Goal: Task Accomplishment & Management: Use online tool/utility

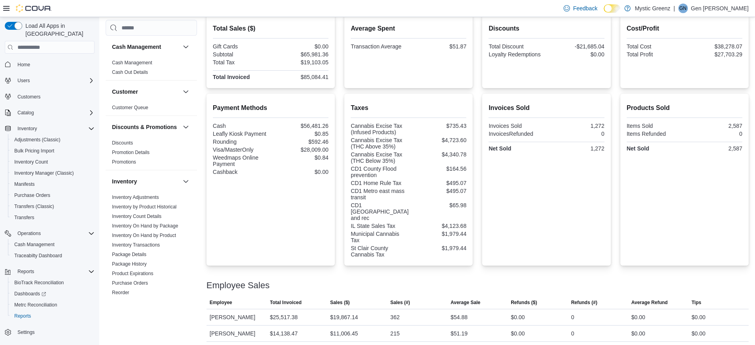
scroll to position [231, 0]
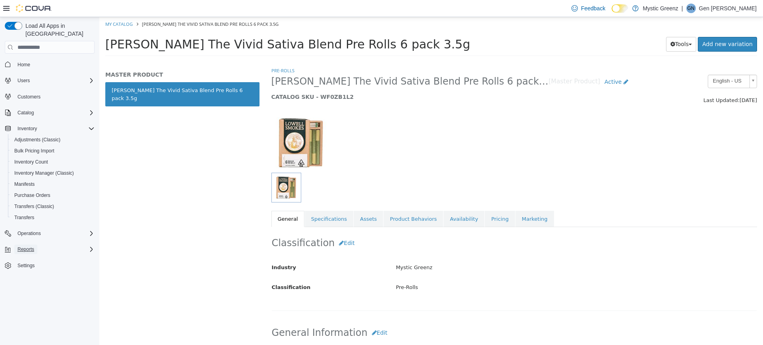
click at [35, 245] on button "Reports" at bounding box center [25, 250] width 23 height 10
click at [27, 291] on span "Reports" at bounding box center [22, 294] width 17 height 6
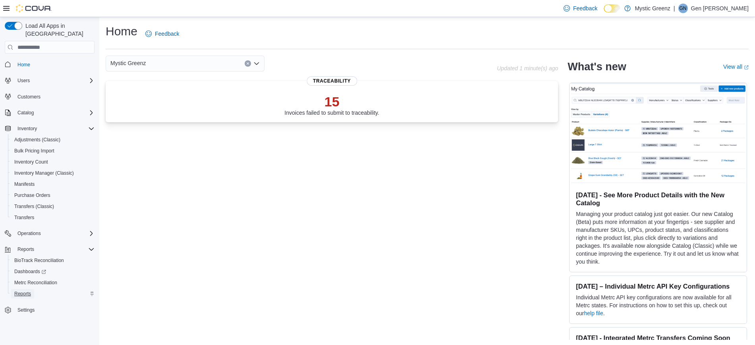
click at [24, 291] on span "Reports" at bounding box center [22, 294] width 17 height 6
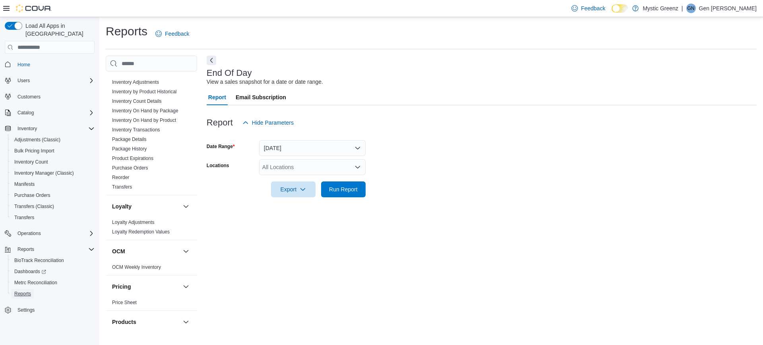
scroll to position [127, 0]
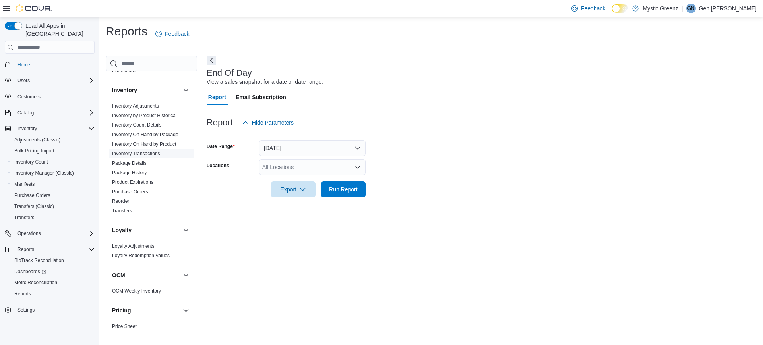
click at [122, 157] on link "Inventory Transactions" at bounding box center [136, 154] width 48 height 6
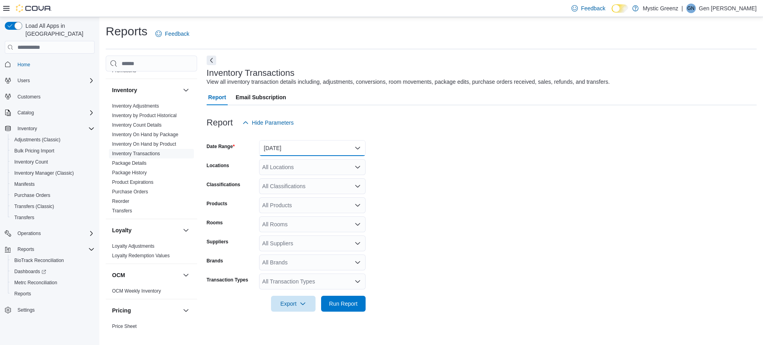
click at [294, 148] on button "[DATE]" at bounding box center [312, 148] width 106 height 16
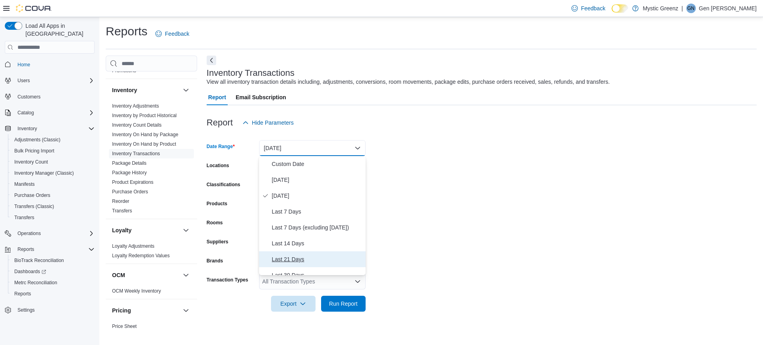
click at [299, 259] on span "Last 21 Days" at bounding box center [317, 260] width 91 height 10
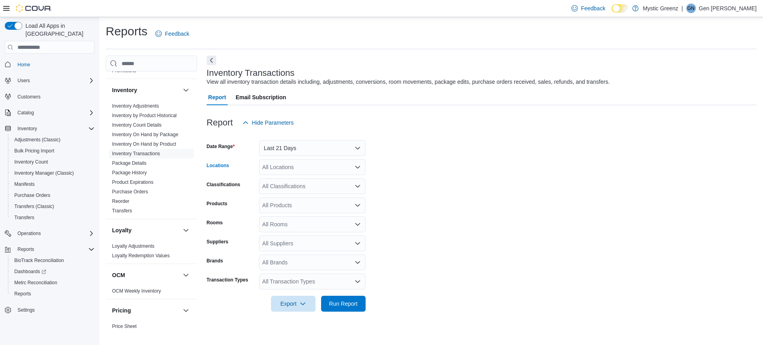
click at [336, 166] on div "All Locations" at bounding box center [312, 167] width 106 height 16
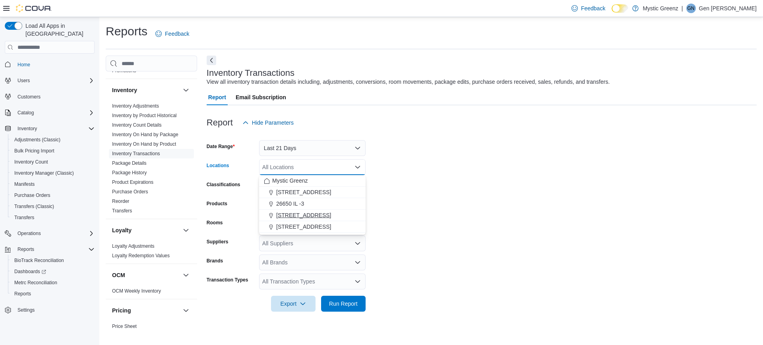
click at [321, 220] on button "[STREET_ADDRESS]" at bounding box center [312, 216] width 106 height 12
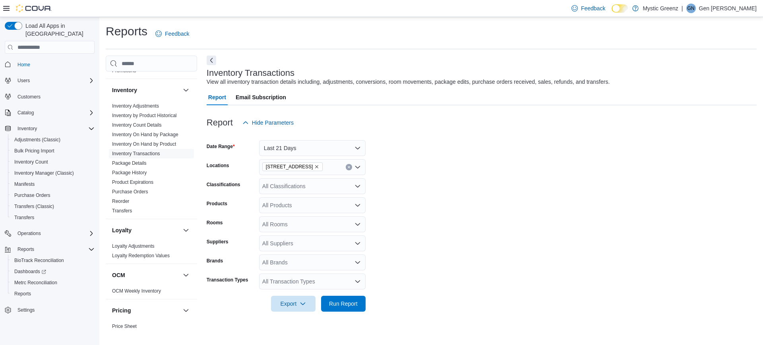
click at [470, 106] on div at bounding box center [482, 110] width 550 height 10
click at [332, 238] on div "All Suppliers" at bounding box center [312, 244] width 106 height 16
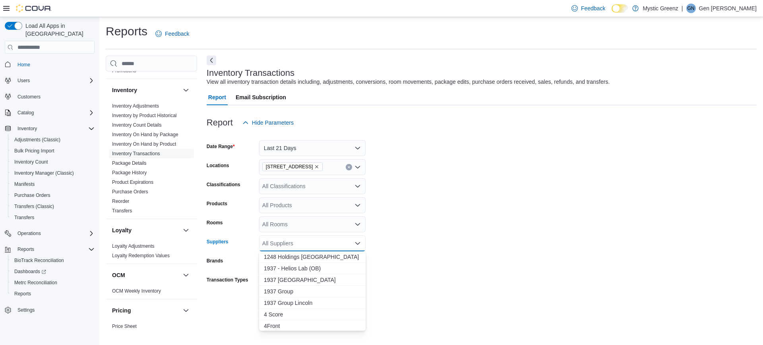
click at [405, 223] on form "Date Range Last 21 Days Locations [STREET_ADDRESS] Classifications All Classifi…" at bounding box center [482, 221] width 550 height 181
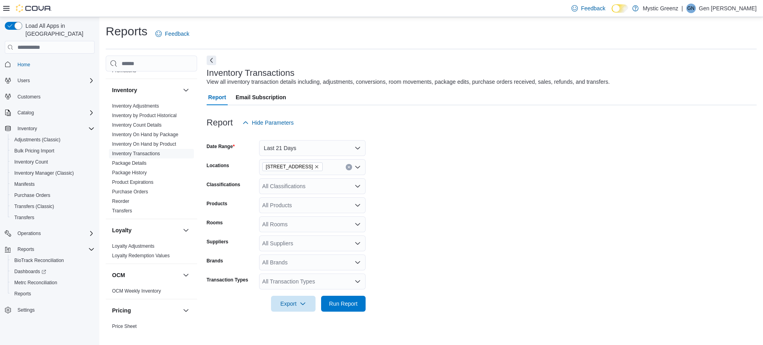
click at [356, 246] on icon "Open list of options" at bounding box center [357, 243] width 6 height 6
type input "*"
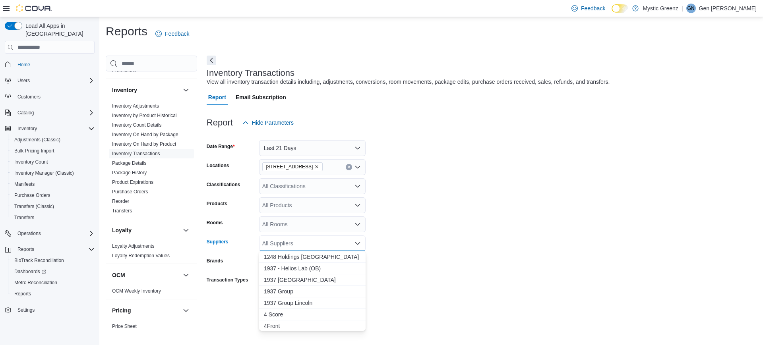
click at [389, 258] on form "Date Range Last 21 Days Locations [STREET_ADDRESS] Classifications All Classifi…" at bounding box center [482, 221] width 550 height 181
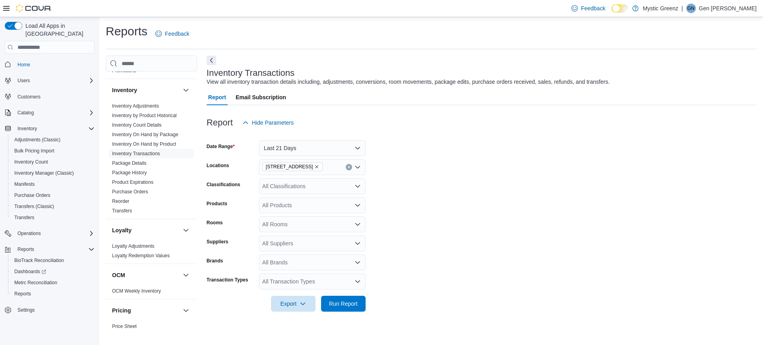
click at [314, 251] on div "All Suppliers" at bounding box center [312, 244] width 106 height 16
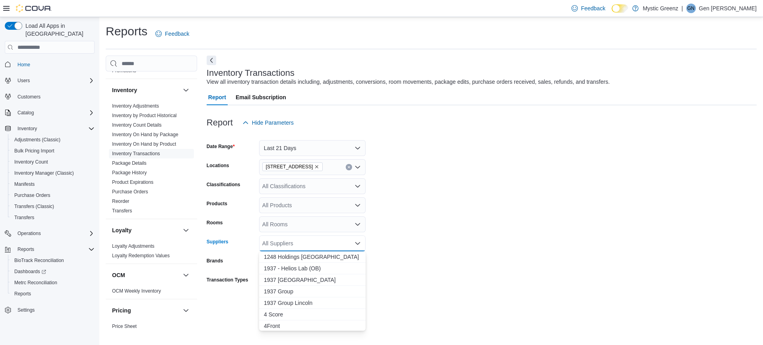
click at [376, 250] on form "Date Range Last 21 Days Locations [STREET_ADDRESS] Classifications All Classifi…" at bounding box center [482, 221] width 550 height 181
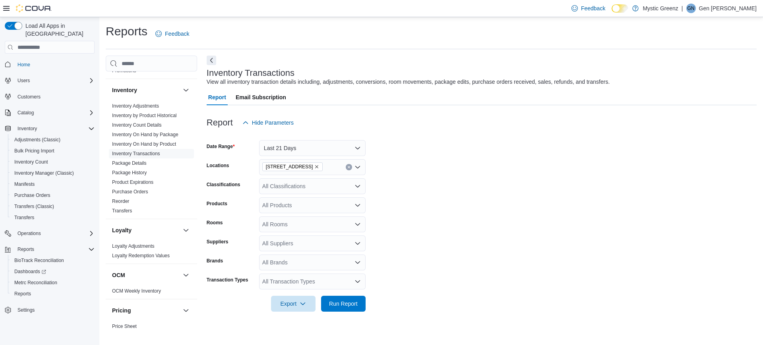
click at [340, 267] on div "All Brands" at bounding box center [312, 263] width 106 height 16
type input "****"
click at [340, 246] on span "Classix" at bounding box center [312, 248] width 97 height 8
click at [338, 302] on span "Run Report" at bounding box center [343, 304] width 29 height 8
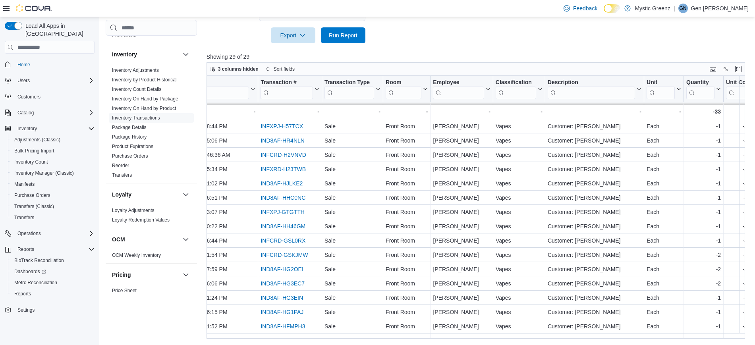
scroll to position [0, 428]
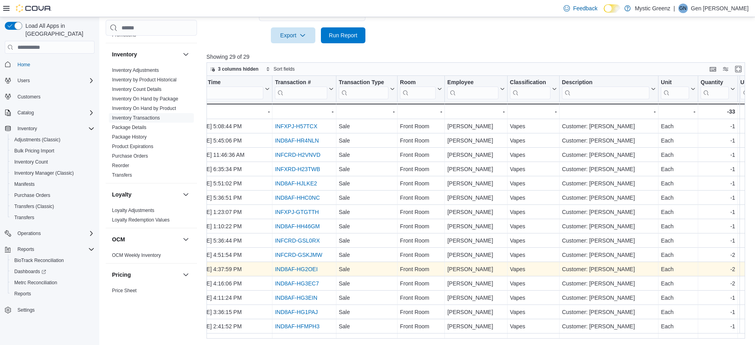
click at [312, 267] on link "IND8AF-HG2OEI" at bounding box center [296, 270] width 43 height 6
